Goal: Transaction & Acquisition: Obtain resource

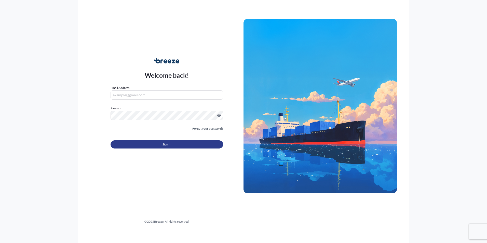
type input "[PERSON_NAME][EMAIL_ADDRESS][PERSON_NAME][DOMAIN_NAME]"
click at [180, 141] on button "Sign In" at bounding box center [167, 144] width 113 height 8
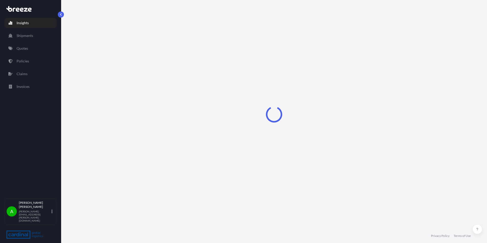
select select "2025"
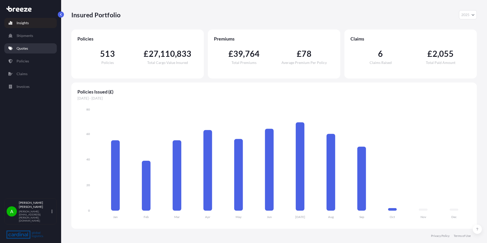
click at [25, 48] on p "Quotes" at bounding box center [22, 48] width 11 height 5
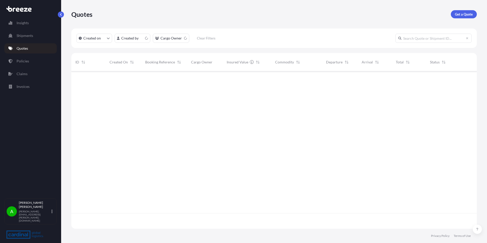
scroll to position [156, 402]
click at [463, 14] on p "Get a Quote" at bounding box center [464, 14] width 18 height 5
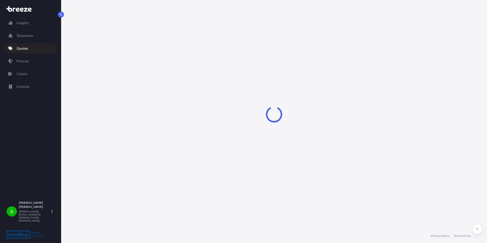
select select "Sea"
select select "1"
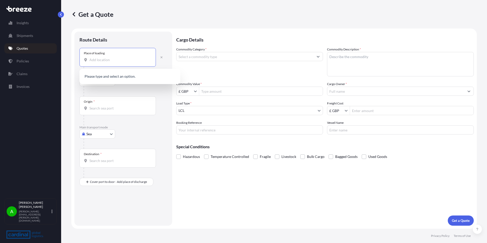
click at [113, 60] on input "Place of loading" at bounding box center [119, 59] width 60 height 5
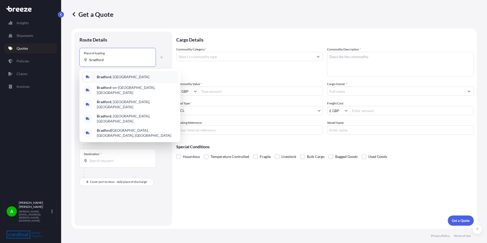
click at [119, 75] on div "[GEOGRAPHIC_DATA] , [GEOGRAPHIC_DATA]" at bounding box center [129, 77] width 97 height 12
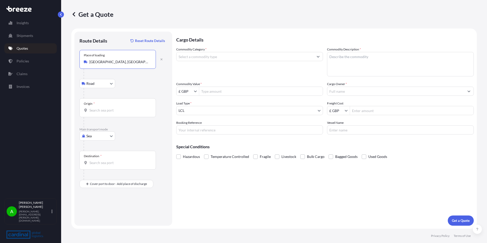
type input "[GEOGRAPHIC_DATA], [GEOGRAPHIC_DATA]"
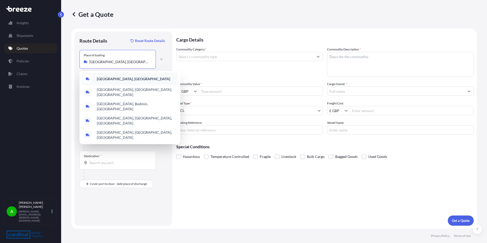
click at [128, 74] on div "[GEOGRAPHIC_DATA], [GEOGRAPHIC_DATA]" at bounding box center [129, 79] width 97 height 12
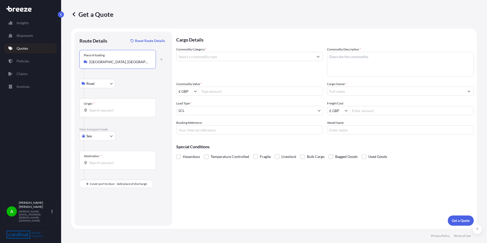
click at [104, 113] on input "Origin *" at bounding box center [119, 110] width 60 height 5
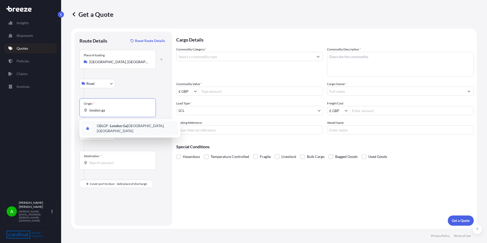
click at [125, 130] on div "GBLGP - [GEOGRAPHIC_DATA], [GEOGRAPHIC_DATA]" at bounding box center [129, 128] width 97 height 14
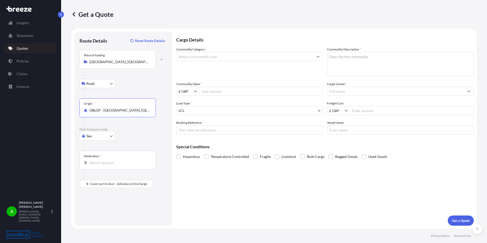
type input "GBLGP - [GEOGRAPHIC_DATA], [GEOGRAPHIC_DATA]"
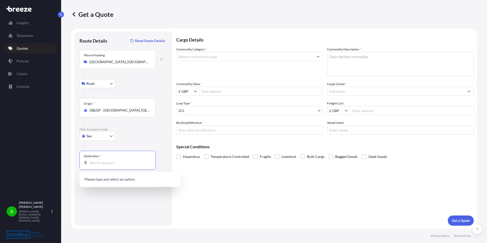
click at [100, 164] on input "Destination *" at bounding box center [119, 162] width 60 height 5
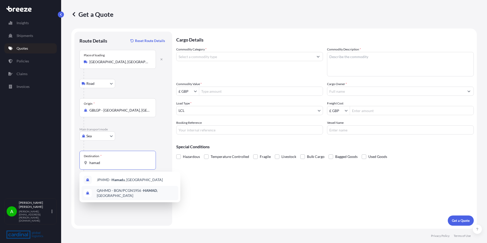
click at [125, 188] on div "QAHMD - BGN/PCGN1956 - HAMAD , [GEOGRAPHIC_DATA]" at bounding box center [129, 193] width 97 height 14
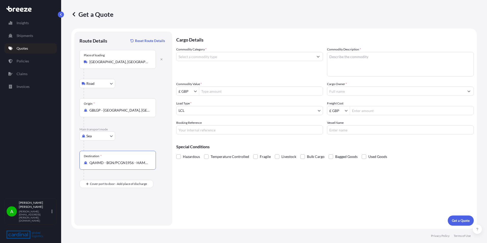
type input "QAHMD - BGN/PCGN1956 - HAMAD, [GEOGRAPHIC_DATA]"
click at [213, 56] on input "Commodity Category *" at bounding box center [244, 56] width 137 height 9
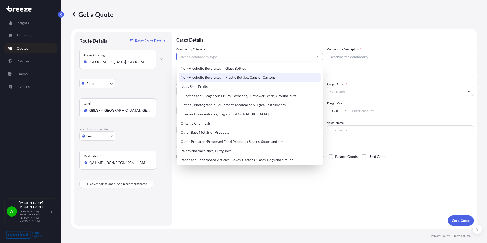
scroll to position [789, 0]
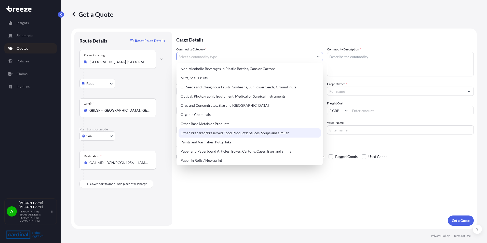
click at [237, 133] on div "Other Prepared/Preserved Food Products: Sauces, Soups and similar" at bounding box center [250, 132] width 142 height 9
type input "Other Prepared/Preserved Food Products: Sauces, Soups and similar"
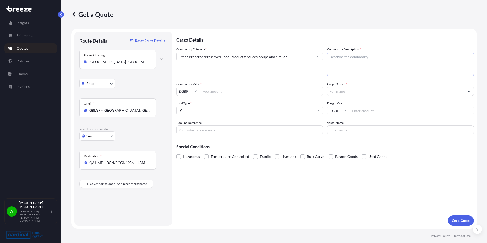
click at [349, 58] on textarea "Commodity Description *" at bounding box center [400, 64] width 147 height 24
type textarea "Spice powders and chilli sauces"
click at [221, 92] on input "Commodity Value *" at bounding box center [261, 91] width 124 height 9
type input "15,000"
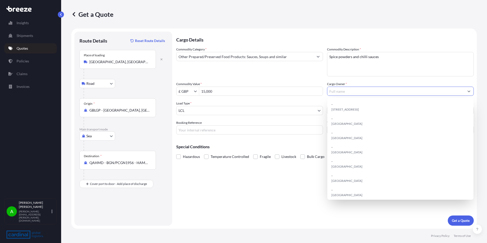
click at [349, 92] on input "Cargo Owner *" at bounding box center [395, 91] width 137 height 9
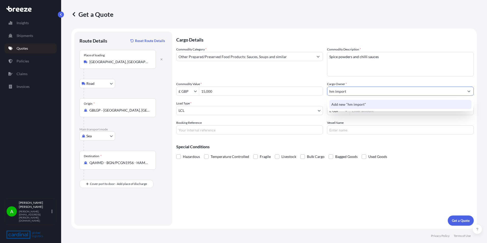
click at [353, 106] on span "Add new "hm import"" at bounding box center [348, 104] width 35 height 5
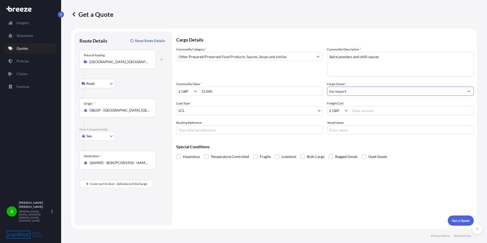
type input "hm import"
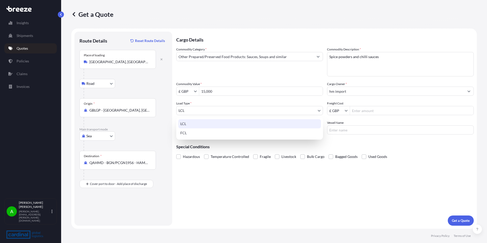
click at [203, 111] on body "1 option available. Insights Shipments Quotes Policies Claims Invoices A [PERSO…" at bounding box center [243, 121] width 487 height 243
click at [207, 133] on div "FCL" at bounding box center [249, 132] width 143 height 9
select select "2"
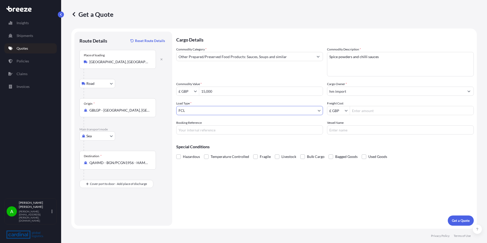
click at [348, 111] on button "Show suggestions" at bounding box center [347, 110] width 5 height 5
click at [340, 138] on div "$ USD" at bounding box center [338, 141] width 20 height 9
type input "$ USD"
drag, startPoint x: 386, startPoint y: 112, endPoint x: 381, endPoint y: 111, distance: 4.4
click at [386, 112] on input "Freight Cost" at bounding box center [412, 110] width 124 height 9
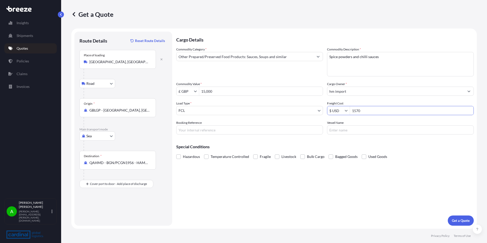
type input "1,570"
click at [293, 189] on div "Cargo Details Commodity Category * Other Prepared/Preserved Food Products: Sauc…" at bounding box center [324, 129] width 297 height 194
click at [458, 219] on p "Get a Quote" at bounding box center [461, 220] width 18 height 5
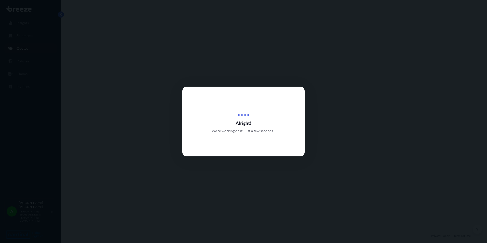
select select "Road"
select select "Sea"
select select "2"
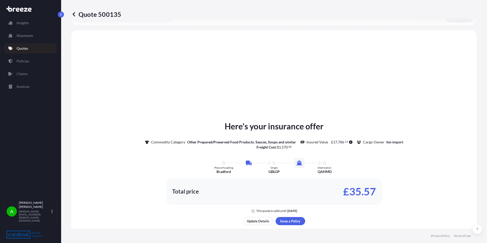
scroll to position [174, 0]
